Goal: Navigation & Orientation: Find specific page/section

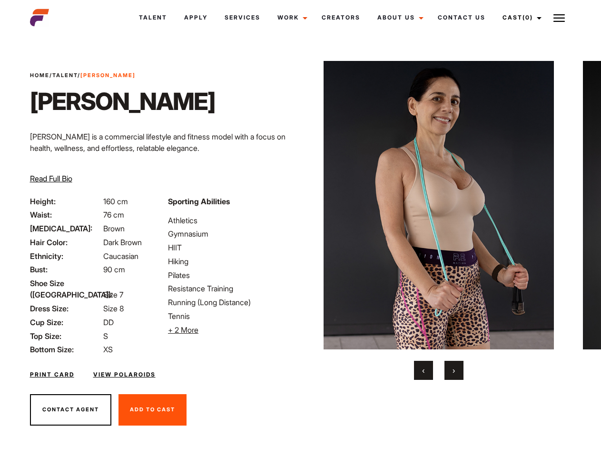
click at [519, 18] on link "Cast (0)" at bounding box center [520, 18] width 53 height 26
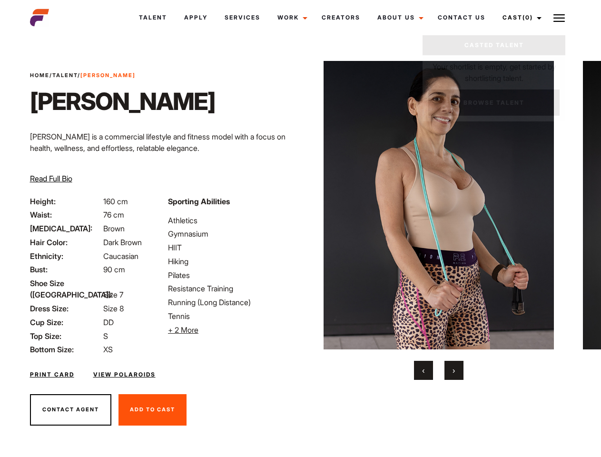
click at [559, 18] on img at bounding box center [558, 17] width 11 height 11
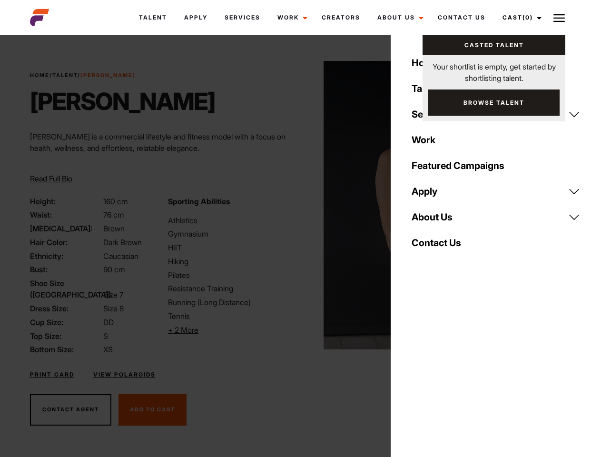
click at [231, 330] on li "+ 2 More Hide More" at bounding box center [231, 329] width 127 height 11
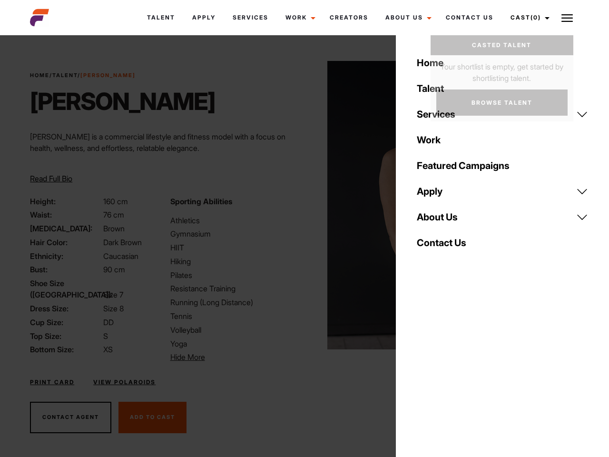
click at [438, 220] on img at bounding box center [442, 205] width 231 height 288
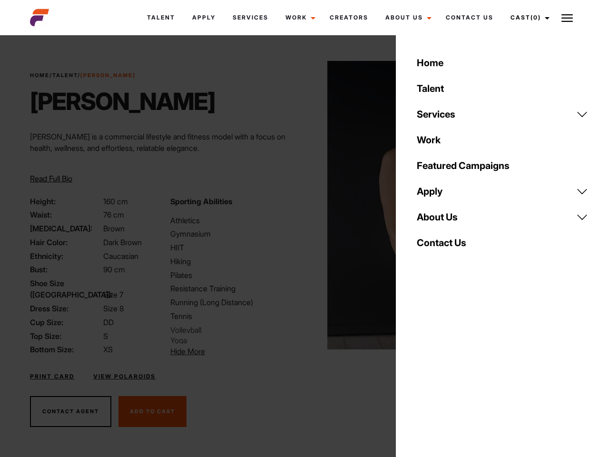
click at [300, 205] on div "Sporting Abilities Athletics Gymnasium HIIT Hiking Pilates Resistance Training …" at bounding box center [235, 276] width 140 height 161
click at [423, 370] on div "Home Talent Services Talent Casting Photography Videography Creative Hair and M…" at bounding box center [502, 228] width 213 height 457
click at [454, 370] on div "Home Talent Services Talent Casting Photography Videography Creative Hair and M…" at bounding box center [502, 228] width 213 height 457
